Goal: Information Seeking & Learning: Learn about a topic

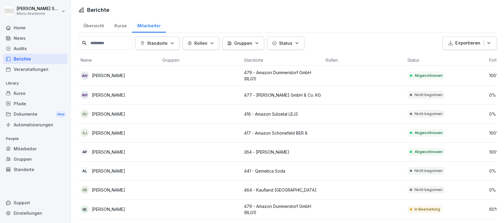
click at [106, 76] on p "[PERSON_NAME]" at bounding box center [108, 75] width 33 height 6
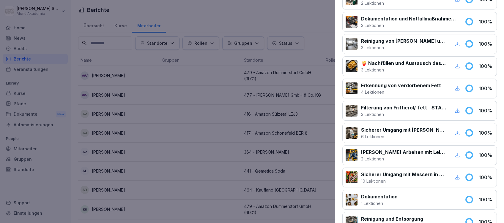
scroll to position [162, 0]
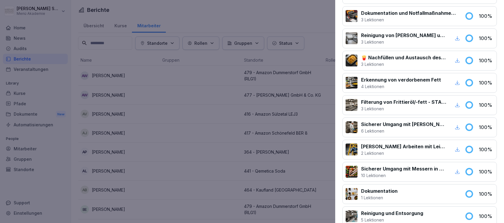
click at [394, 168] on p "Sicherer Umgang mit Messern in Küchen" at bounding box center [403, 168] width 85 height 7
drag, startPoint x: 378, startPoint y: 170, endPoint x: 352, endPoint y: 170, distance: 25.8
click at [352, 170] on div "Sicherer Umgang mit Messern in Küchen 10 Lektionen" at bounding box center [403, 171] width 116 height 13
click at [352, 170] on div at bounding box center [351, 172] width 12 height 12
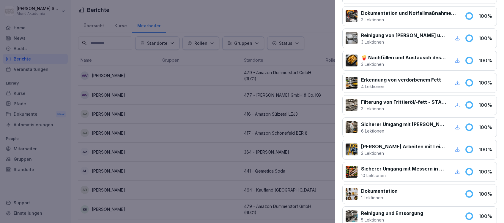
click at [352, 170] on div at bounding box center [351, 172] width 12 height 12
click at [372, 174] on p "10 Lektionen" at bounding box center [403, 176] width 85 height 6
click at [173, 17] on div at bounding box center [252, 111] width 504 height 223
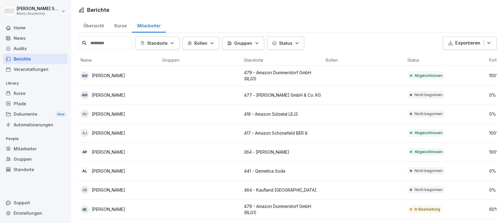
click at [121, 23] on div "Kurse" at bounding box center [120, 25] width 23 height 15
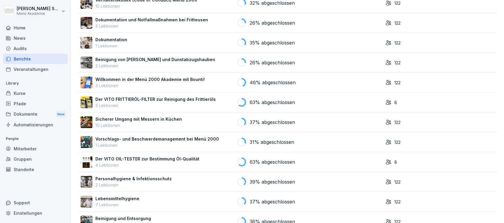
scroll to position [127, 0]
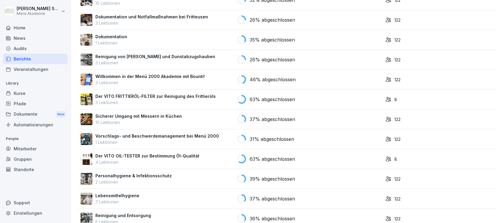
click at [131, 113] on p "Sicherer Umgang mit Messern in Küchen" at bounding box center [138, 116] width 86 height 6
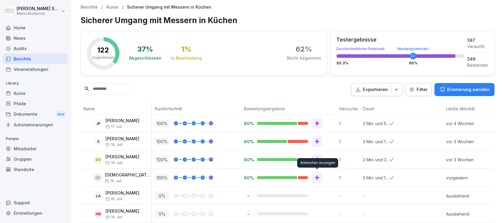
click at [317, 176] on icon at bounding box center [317, 178] width 4 height 5
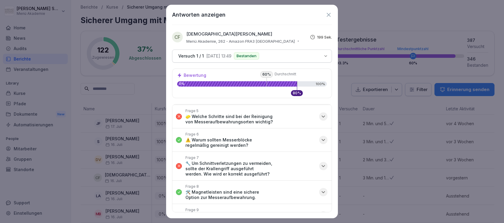
scroll to position [82, 0]
click at [320, 165] on icon "button" at bounding box center [323, 167] width 6 height 6
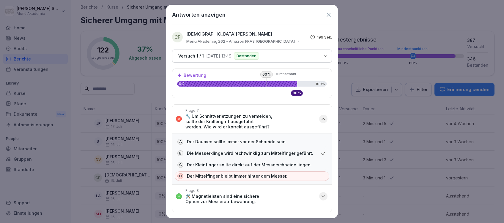
scroll to position [132, 0]
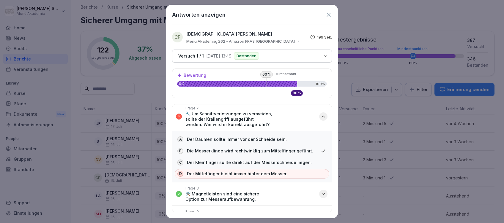
click at [320, 115] on icon "button" at bounding box center [323, 117] width 6 height 6
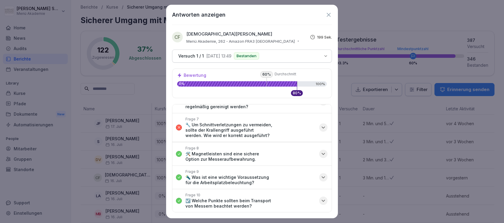
scroll to position [120, 0]
click at [329, 14] on icon at bounding box center [328, 15] width 7 height 7
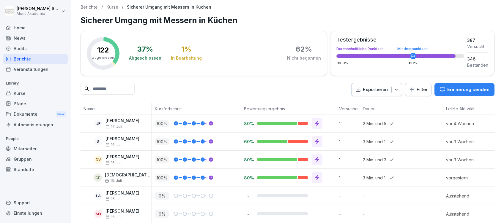
click at [18, 25] on div "Home" at bounding box center [35, 28] width 65 height 10
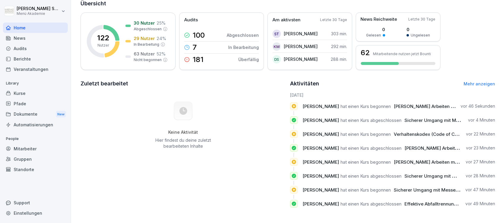
scroll to position [46, 0]
